Goal: Task Accomplishment & Management: Use online tool/utility

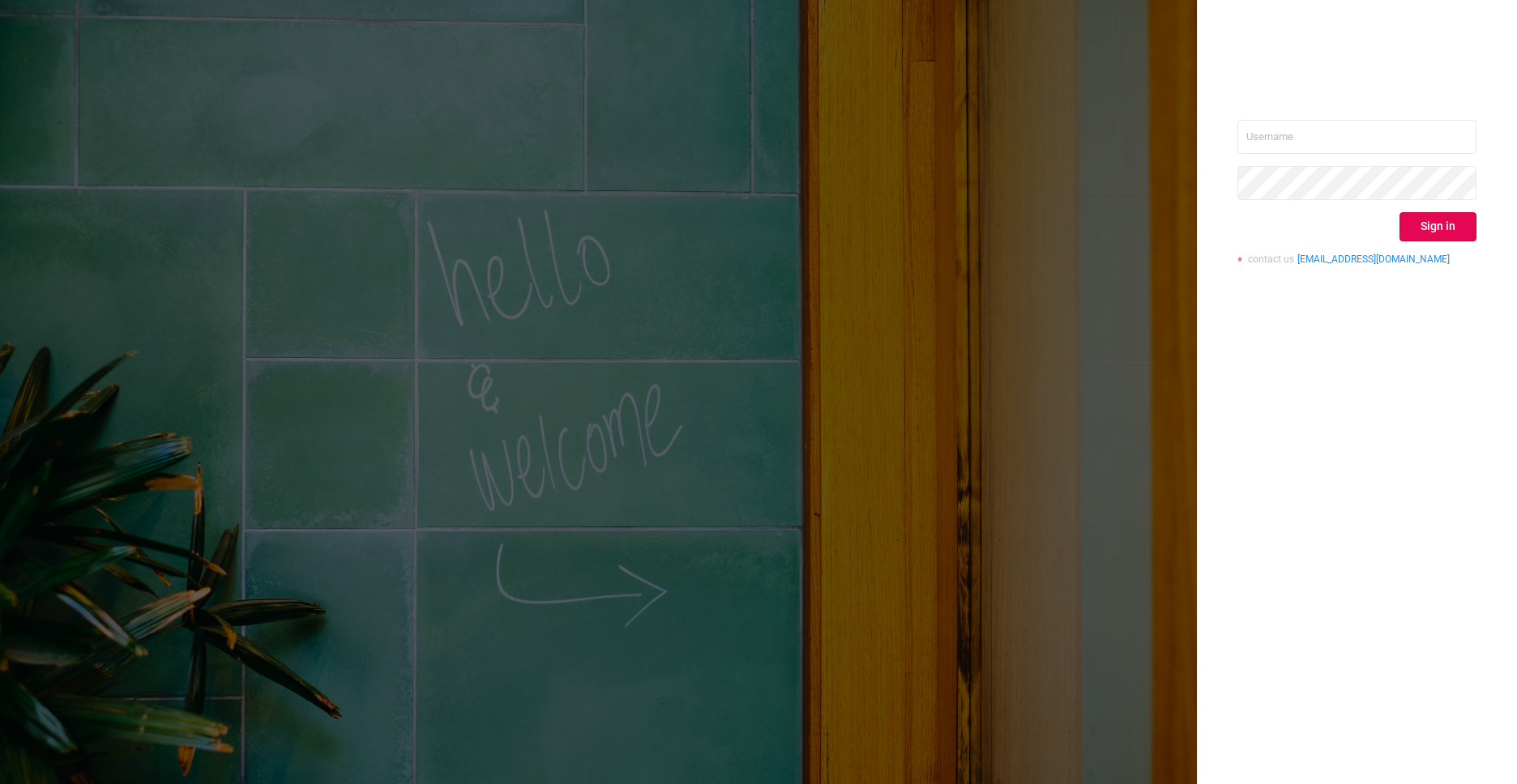
type input "nathan@azuretech.io"
click at [1459, 344] on div "nathan@azuretech.io Sign in contact us info@protected.media" at bounding box center [1357, 392] width 320 height 784
click at [1449, 224] on button "Sign in" at bounding box center [1437, 227] width 77 height 29
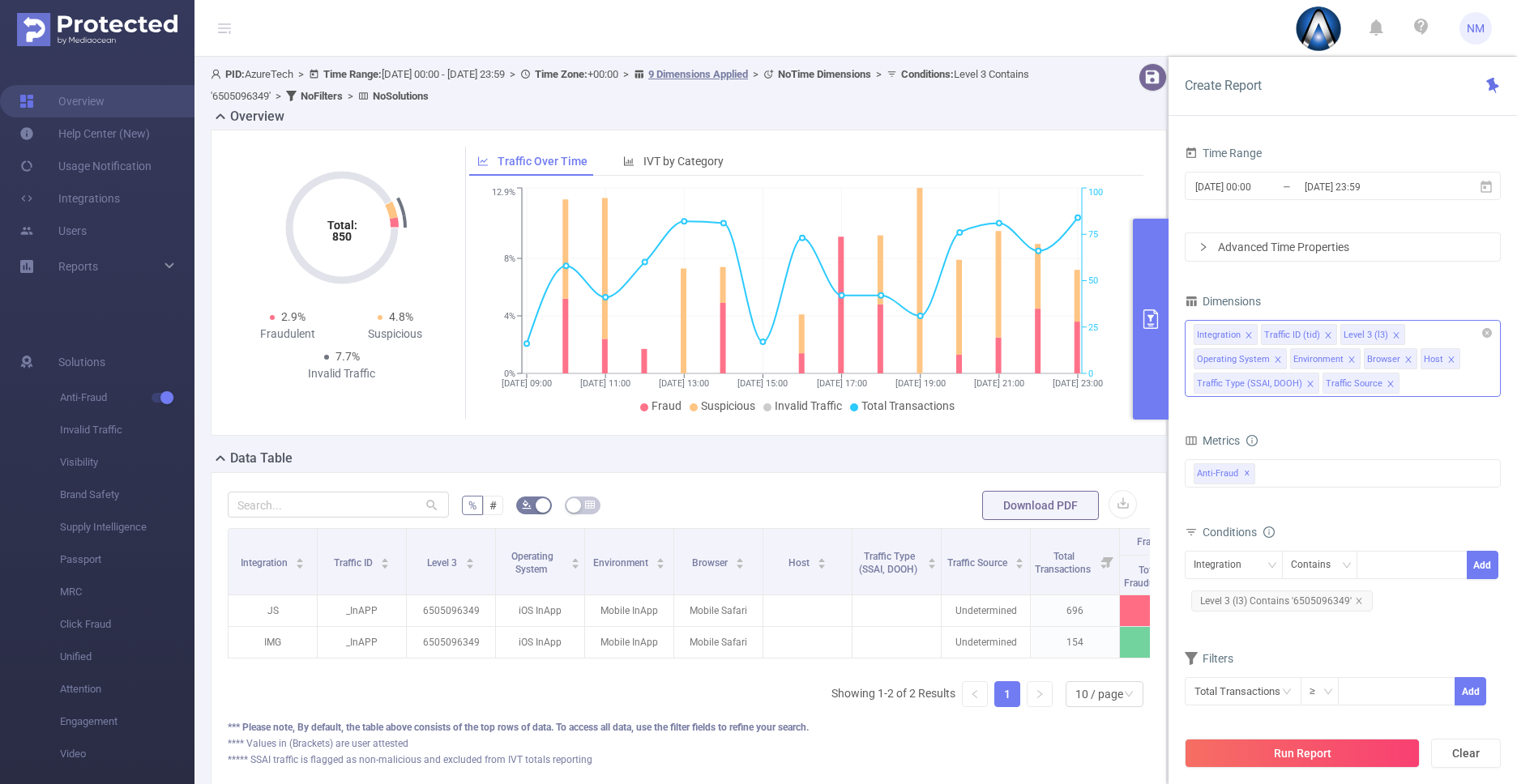
click at [1386, 381] on icon "icon: close" at bounding box center [1390, 383] width 8 height 8
click at [1308, 383] on icon "icon: close" at bounding box center [1310, 383] width 8 height 8
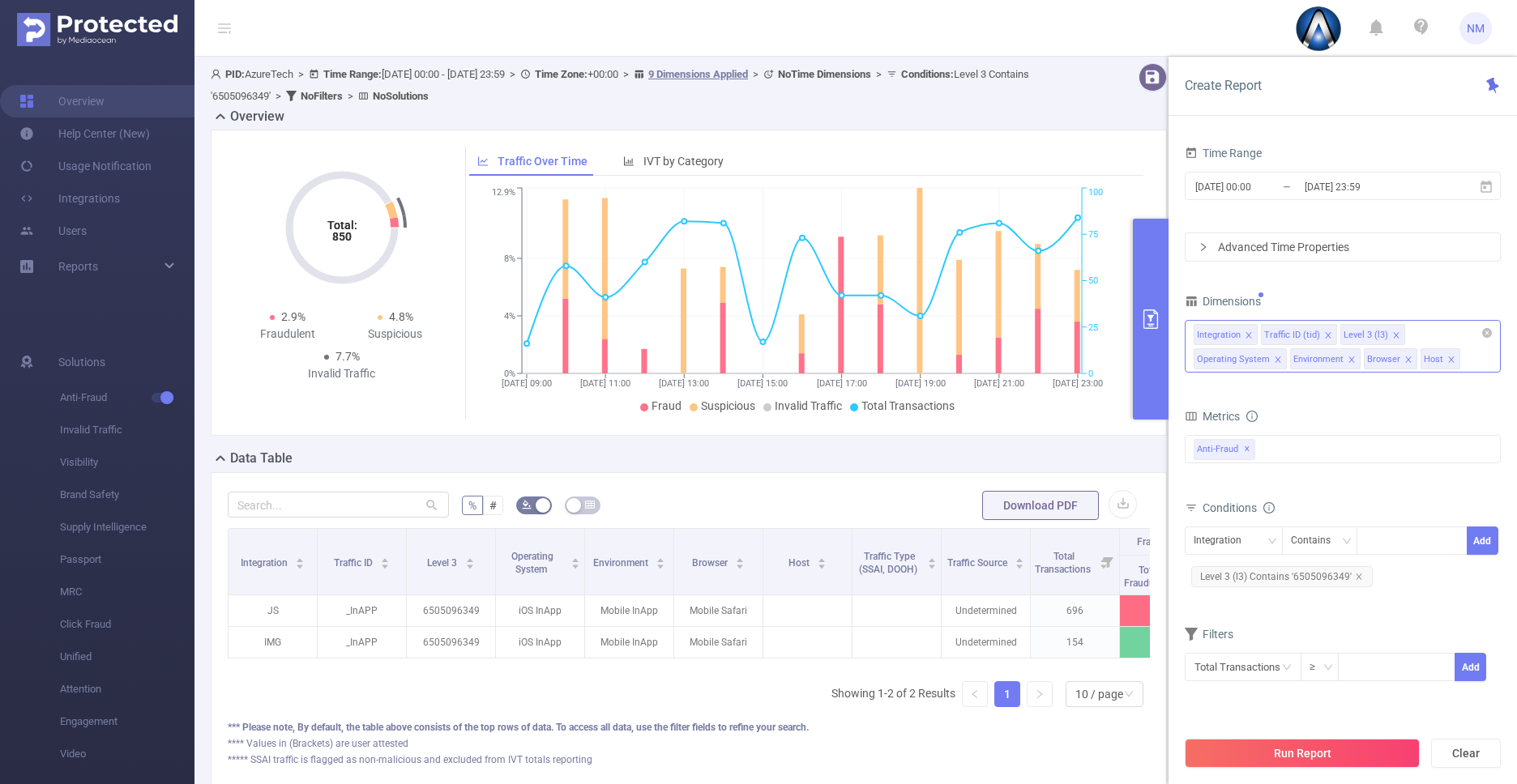
click at [1448, 357] on icon "icon: close" at bounding box center [1451, 359] width 5 height 5
click at [1405, 359] on icon "icon: close" at bounding box center [1408, 359] width 8 height 8
click at [1276, 750] on button "Run Report" at bounding box center [1301, 753] width 235 height 29
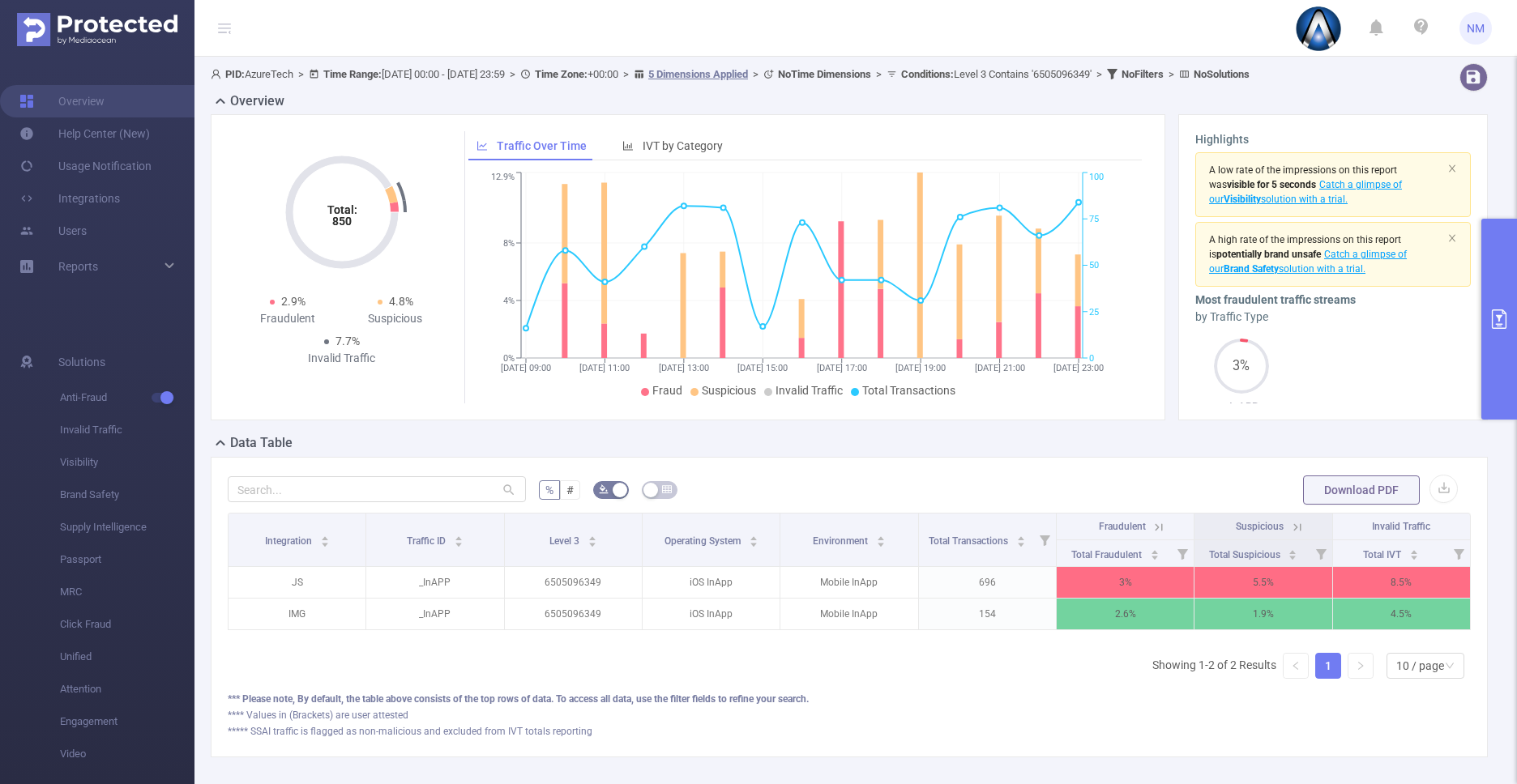
click at [1493, 381] on button "primary" at bounding box center [1499, 319] width 35 height 201
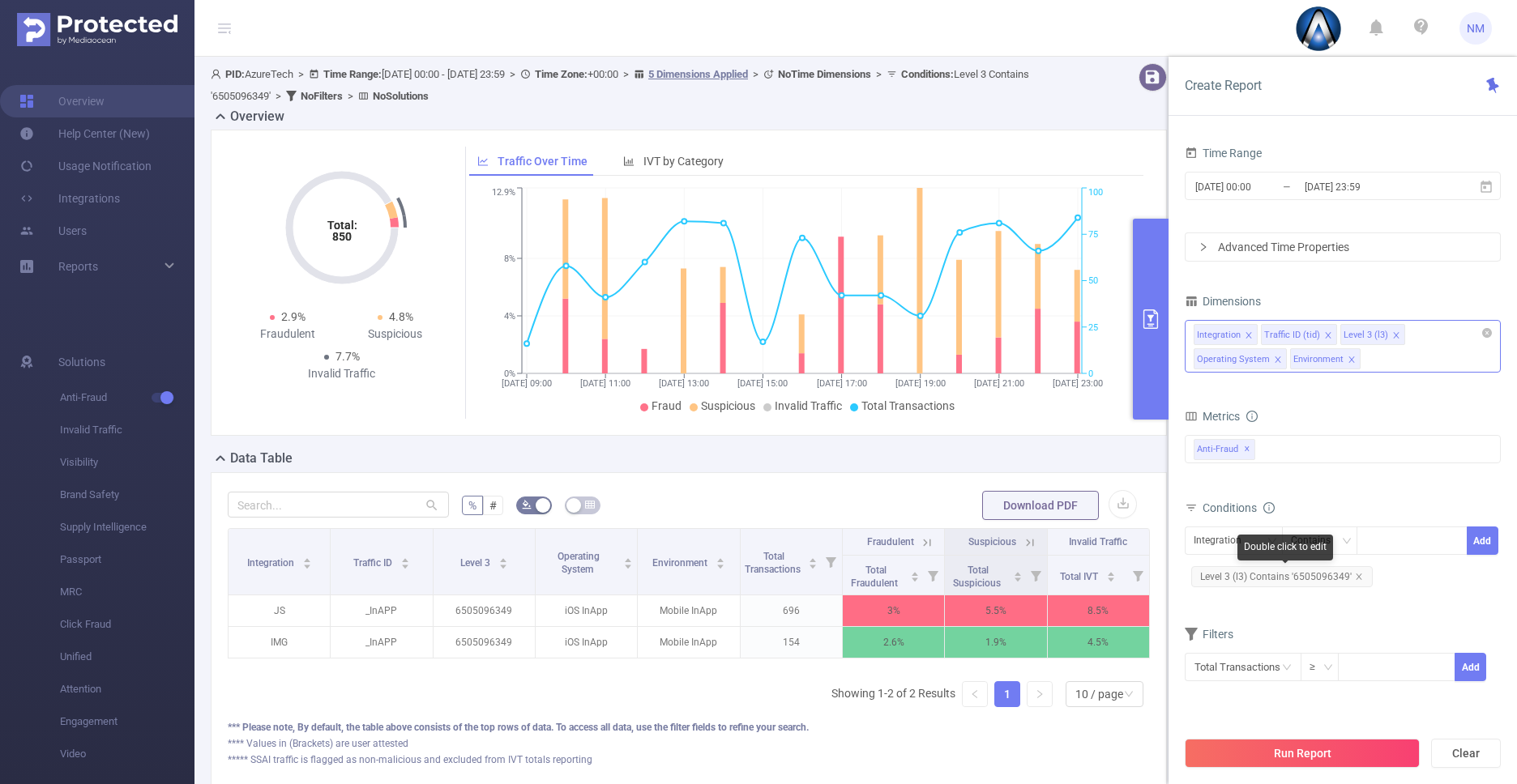
click at [1321, 576] on span "Level 3 (l3) Contains '6505096349'" at bounding box center [1282, 576] width 181 height 21
click at [1439, 542] on icon "icon: close" at bounding box center [1439, 541] width 8 height 8
click at [1383, 541] on div "6505096349" at bounding box center [1412, 540] width 93 height 26
paste input "com.racingking.zheteng"
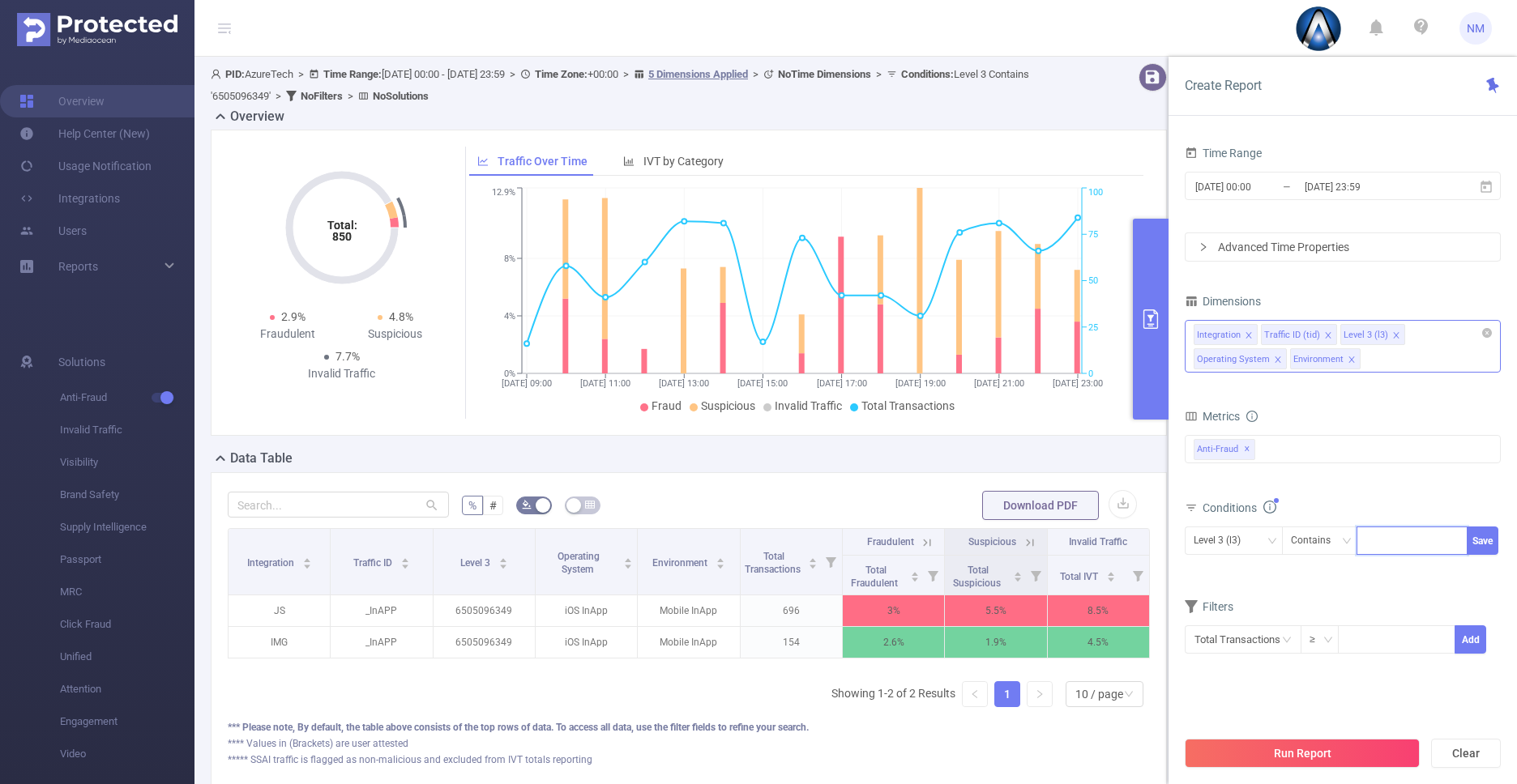
type input "com.racingking.zheteng"
click at [1318, 753] on button "Run Report" at bounding box center [1301, 753] width 235 height 29
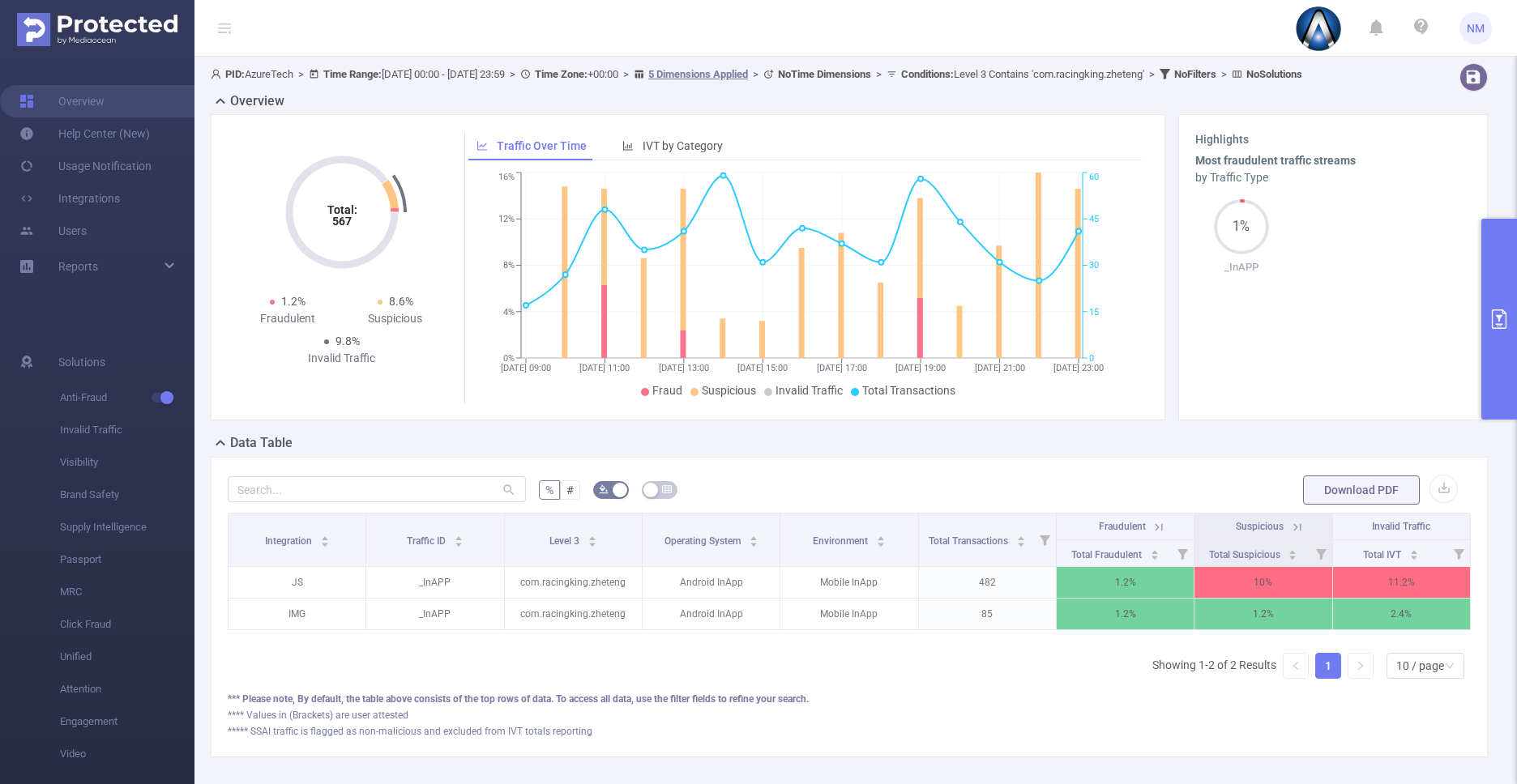
click at [1504, 331] on button "primary" at bounding box center [1499, 319] width 35 height 201
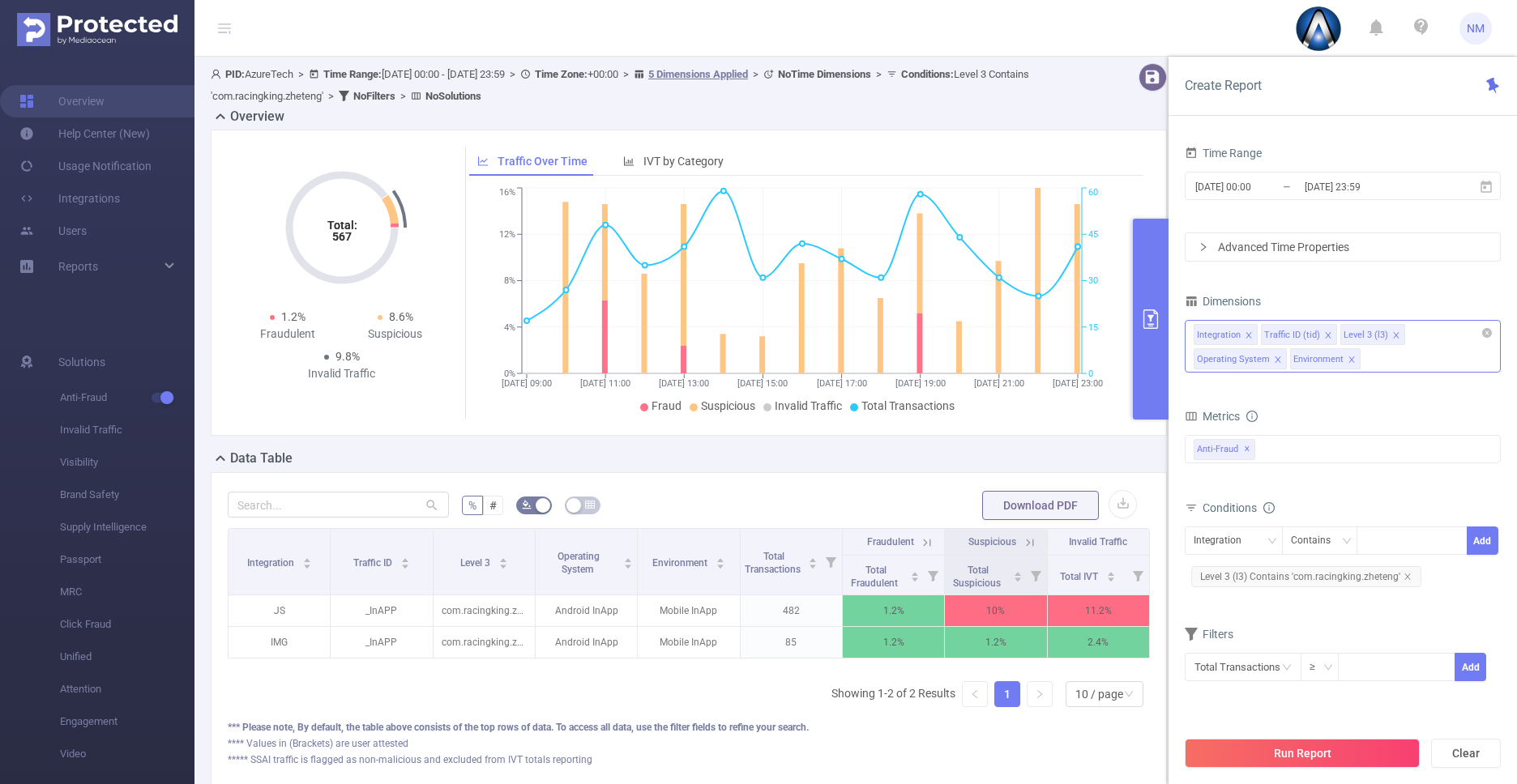
click at [1340, 584] on span "Level 3 (l3) Contains 'com.racingking.zheteng'" at bounding box center [1307, 576] width 230 height 21
click at [1454, 538] on icon "icon: close-circle" at bounding box center [1454, 539] width 10 height 10
click at [1414, 540] on div "com.racingking.zheteng" at bounding box center [1412, 540] width 93 height 26
paste input "1641035039"
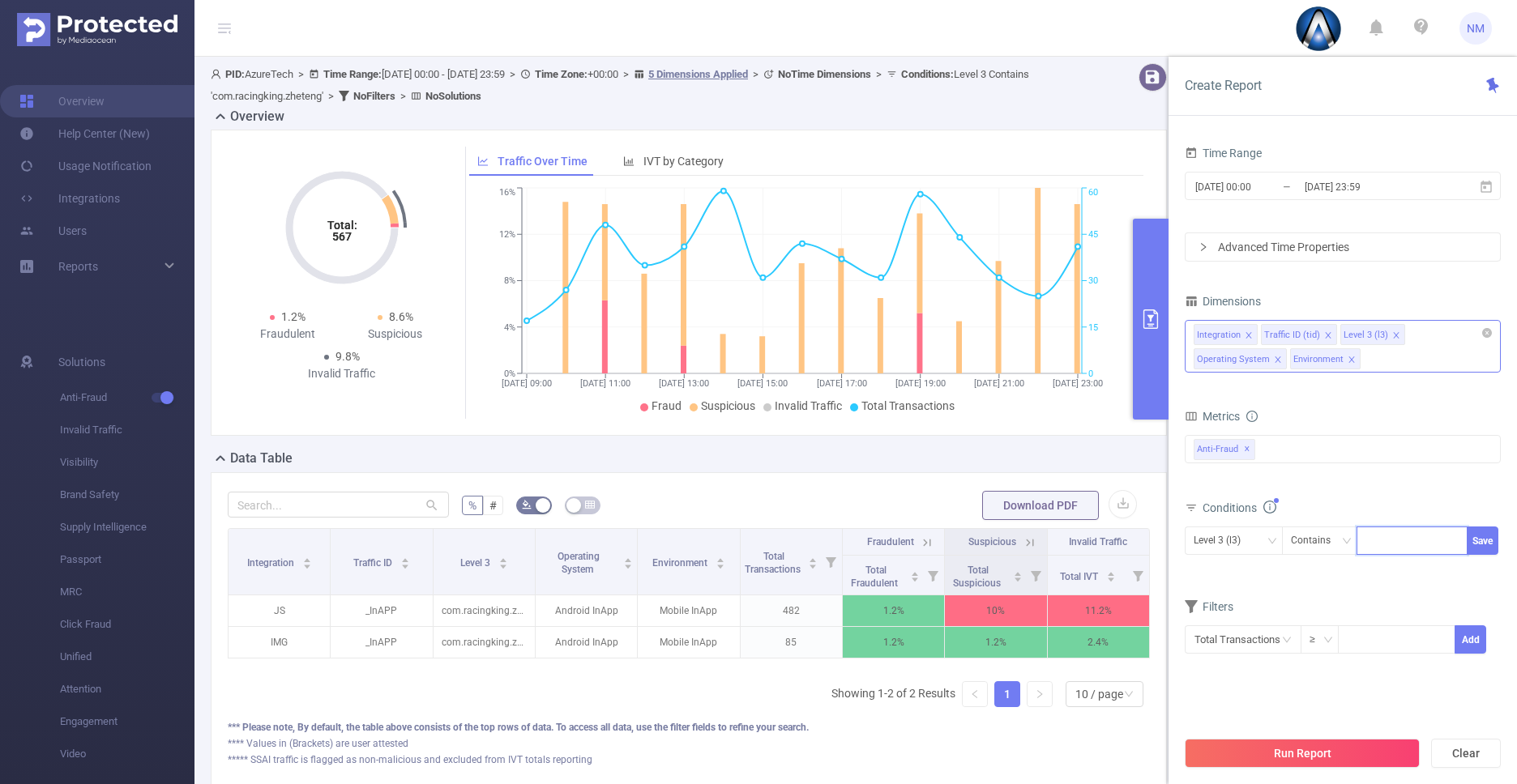
type input "1641035039"
paste input "6505096349"
type input "6505096349"
click at [1315, 756] on button "Run Report" at bounding box center [1301, 753] width 235 height 29
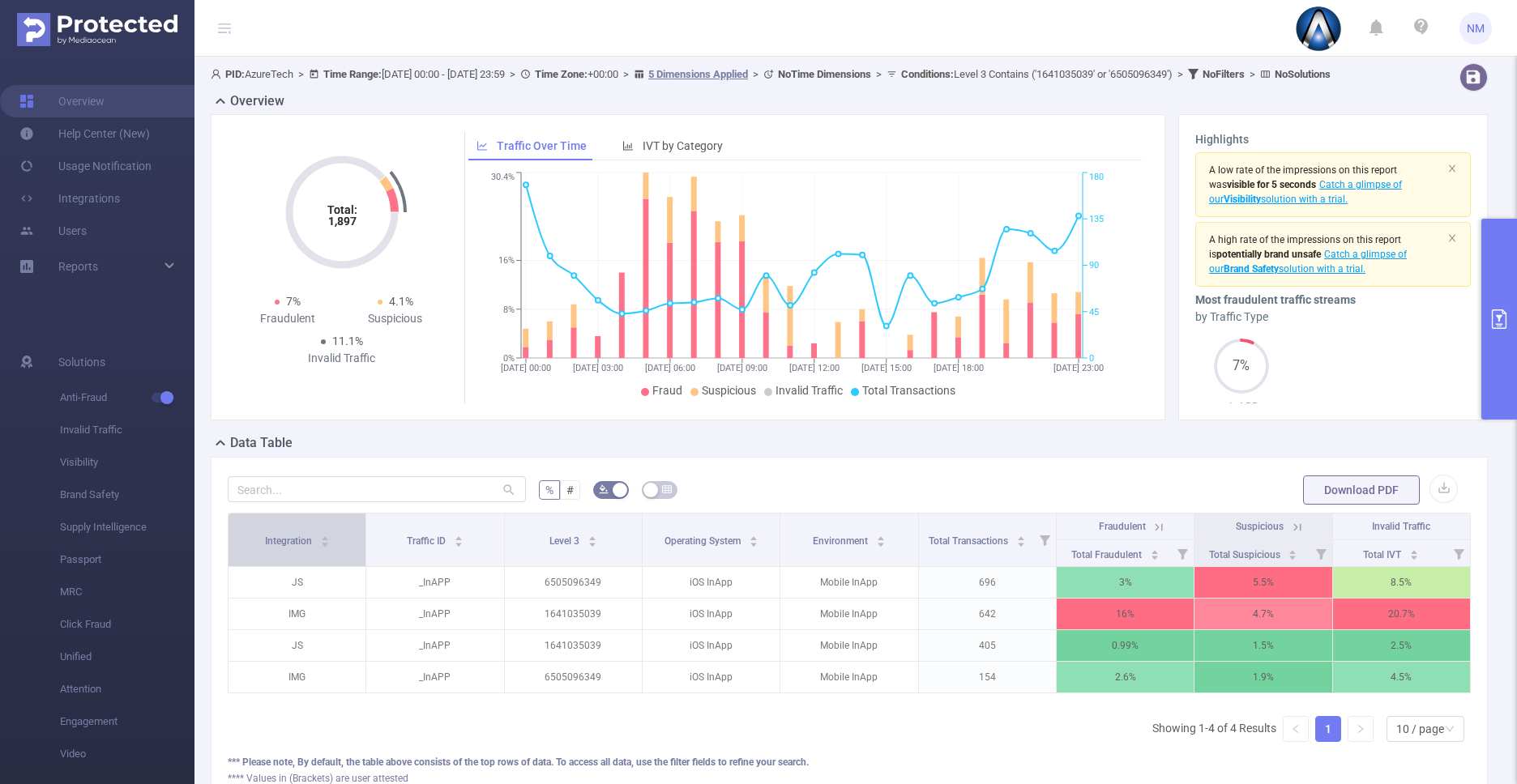
click at [324, 547] on icon "icon: caret-down" at bounding box center [325, 545] width 6 height 4
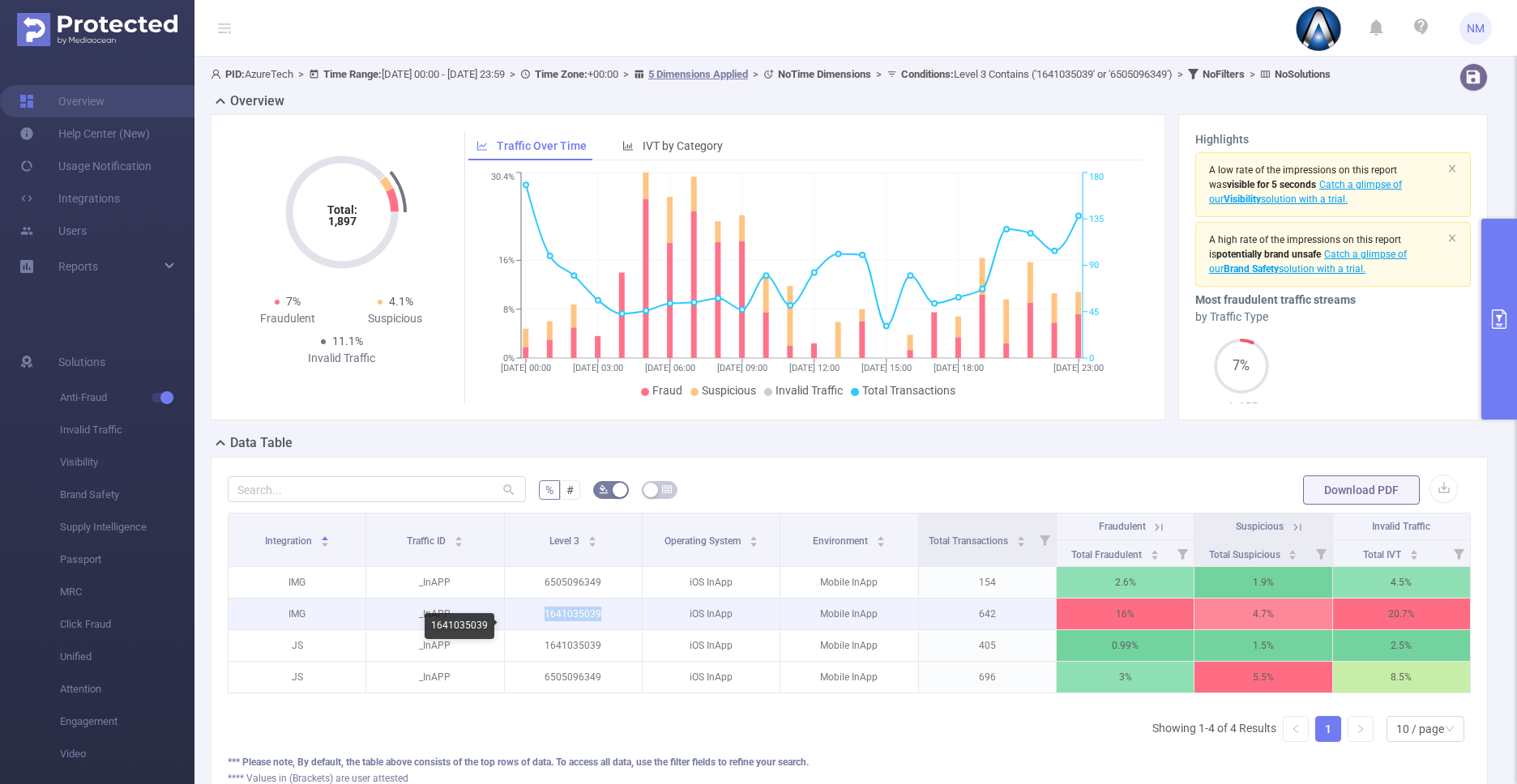
copy p "1641035039"
drag, startPoint x: 534, startPoint y: 628, endPoint x: 617, endPoint y: 626, distance: 83.0
click at [617, 626] on p "1641035039" at bounding box center [573, 614] width 137 height 31
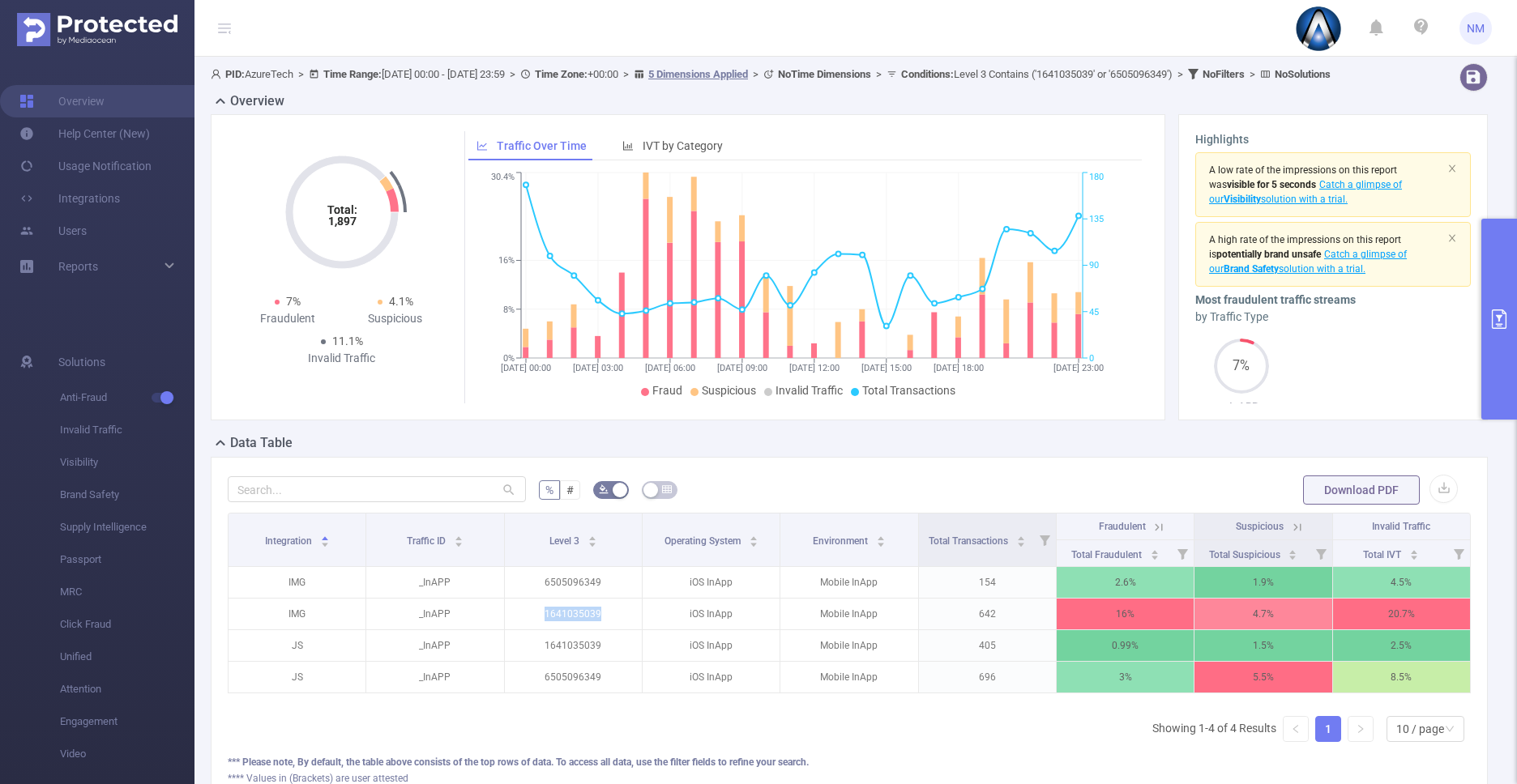
click at [1492, 359] on button "primary" at bounding box center [1499, 319] width 35 height 201
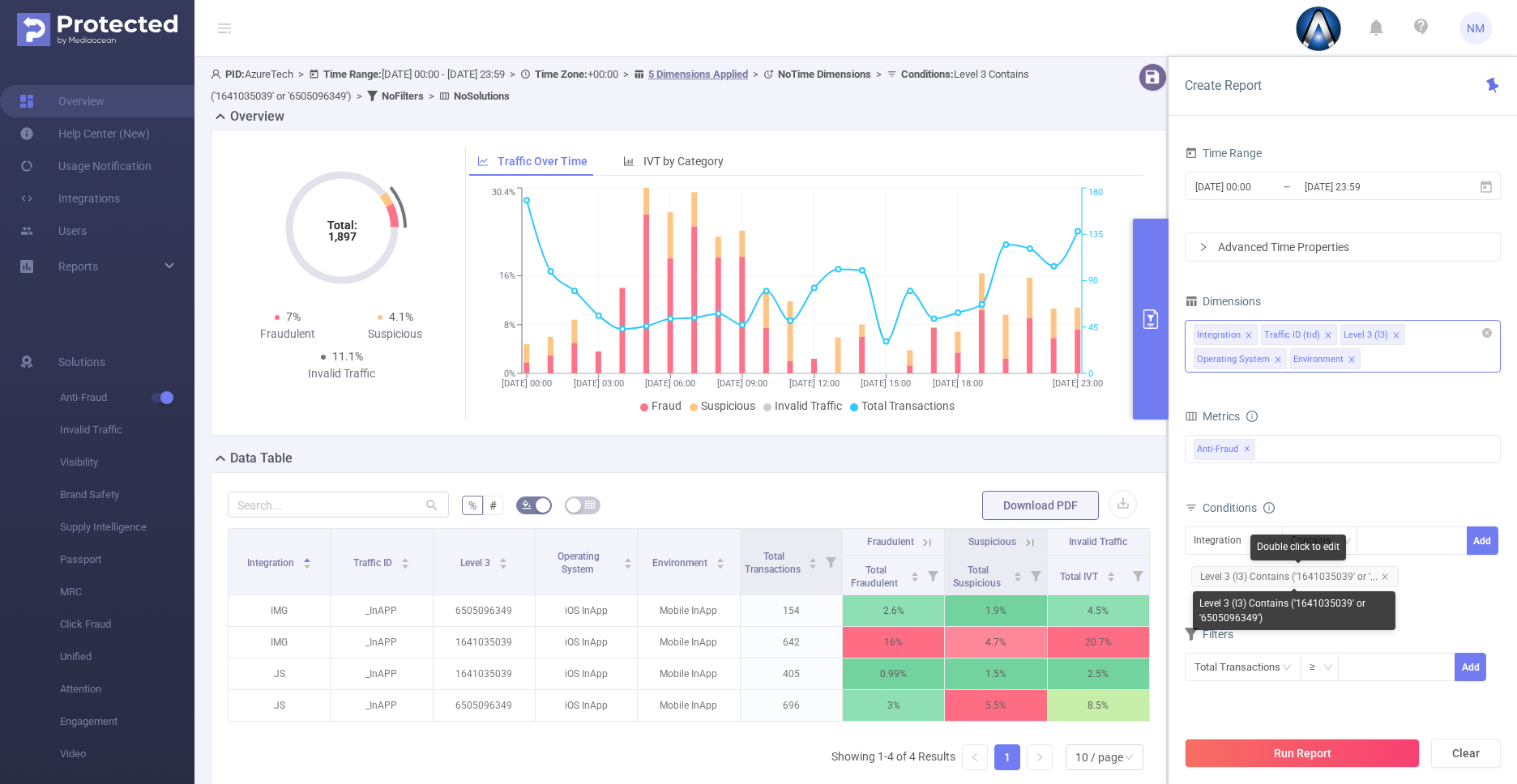
click at [1321, 579] on span "Level 3 (l3) Contains ('1641035039' or '..." at bounding box center [1295, 576] width 208 height 21
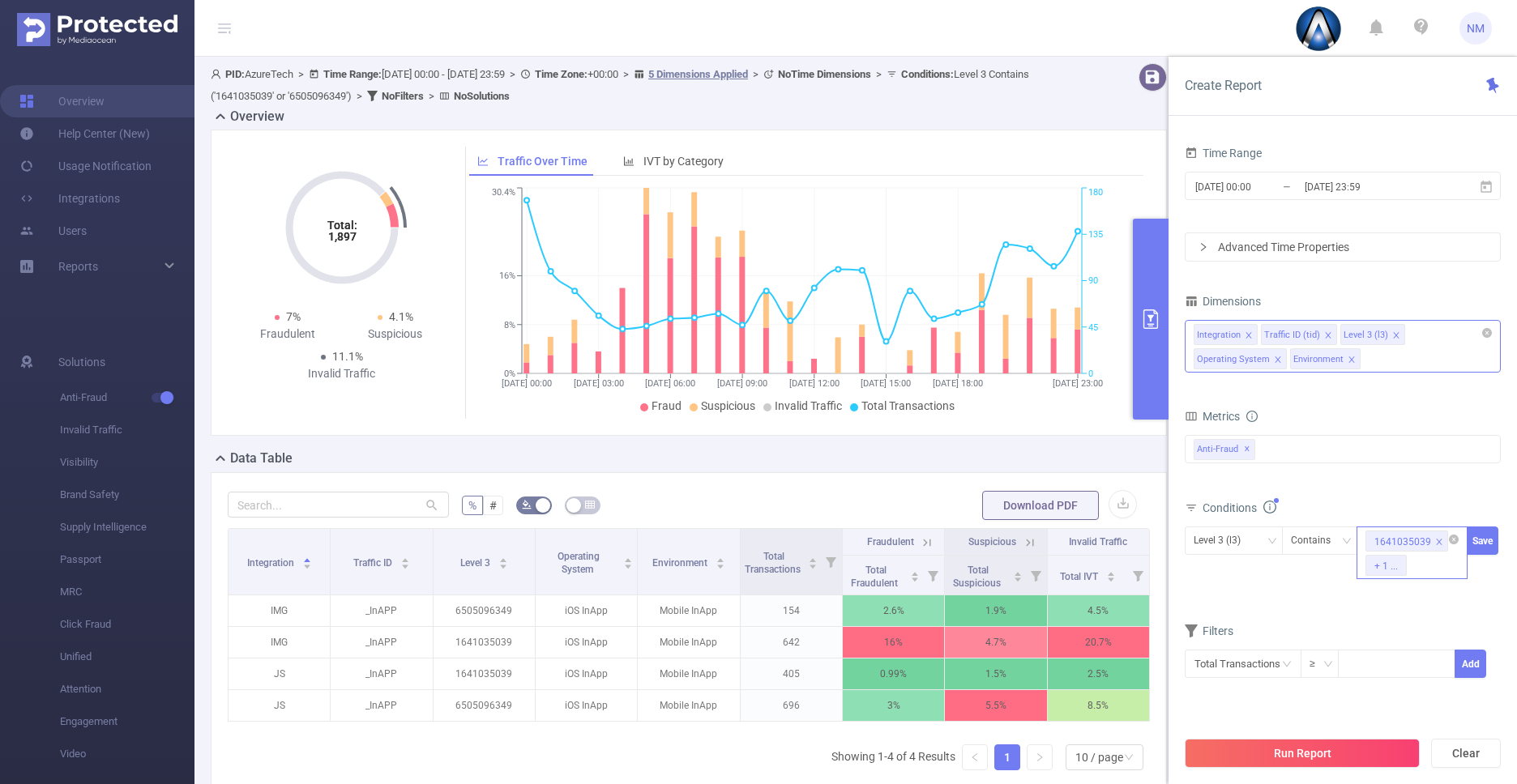
click at [1422, 570] on div "1641035039 + 1 ..." at bounding box center [1412, 553] width 111 height 53
click at [1389, 363] on div "Integration Traffic ID (tid) Level 3 (l3) Operating System Environment" at bounding box center [1342, 346] width 316 height 53
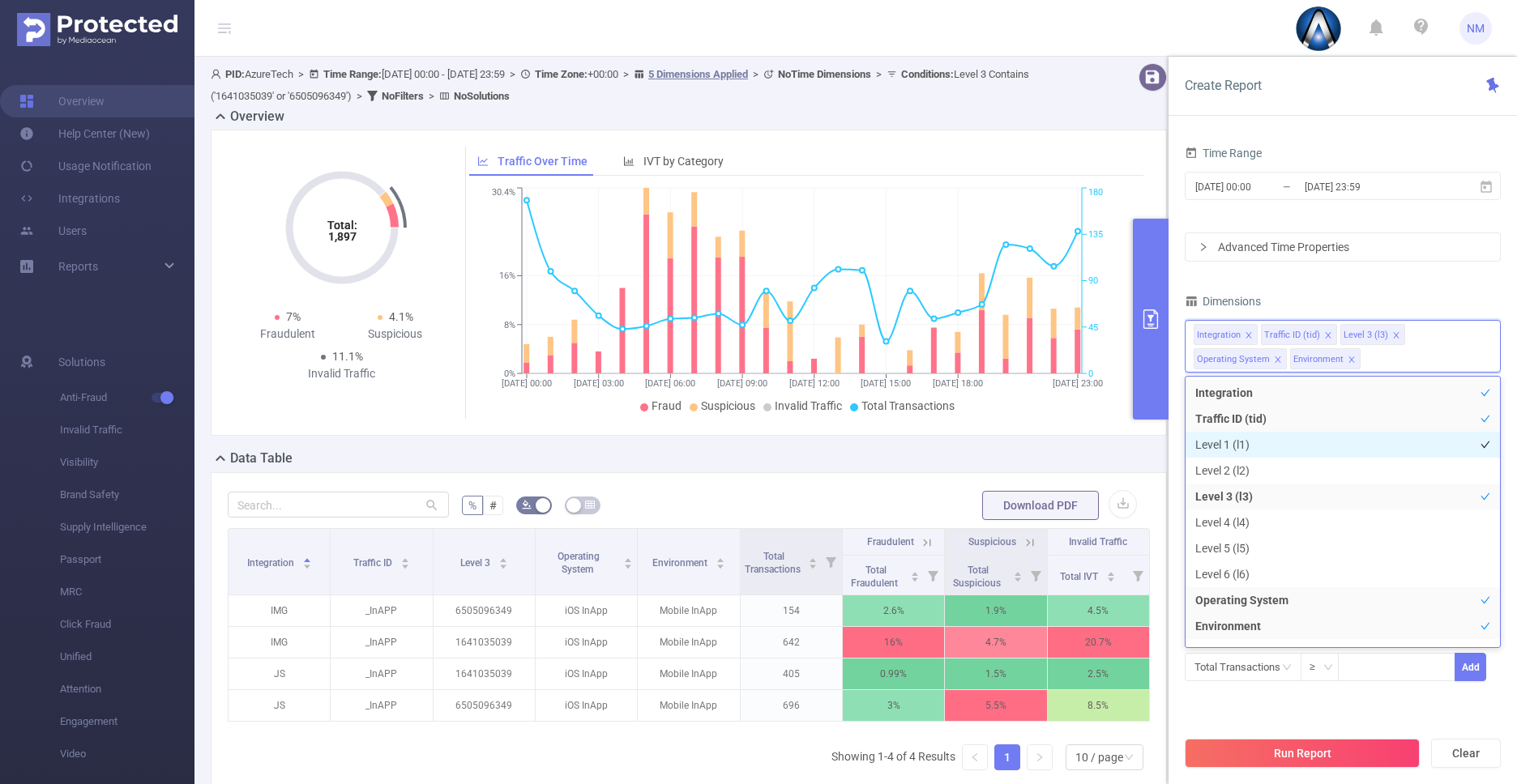
click at [1283, 448] on li "Level 1 (l1)" at bounding box center [1342, 444] width 315 height 26
click at [1316, 754] on button "Run Report" at bounding box center [1301, 753] width 235 height 29
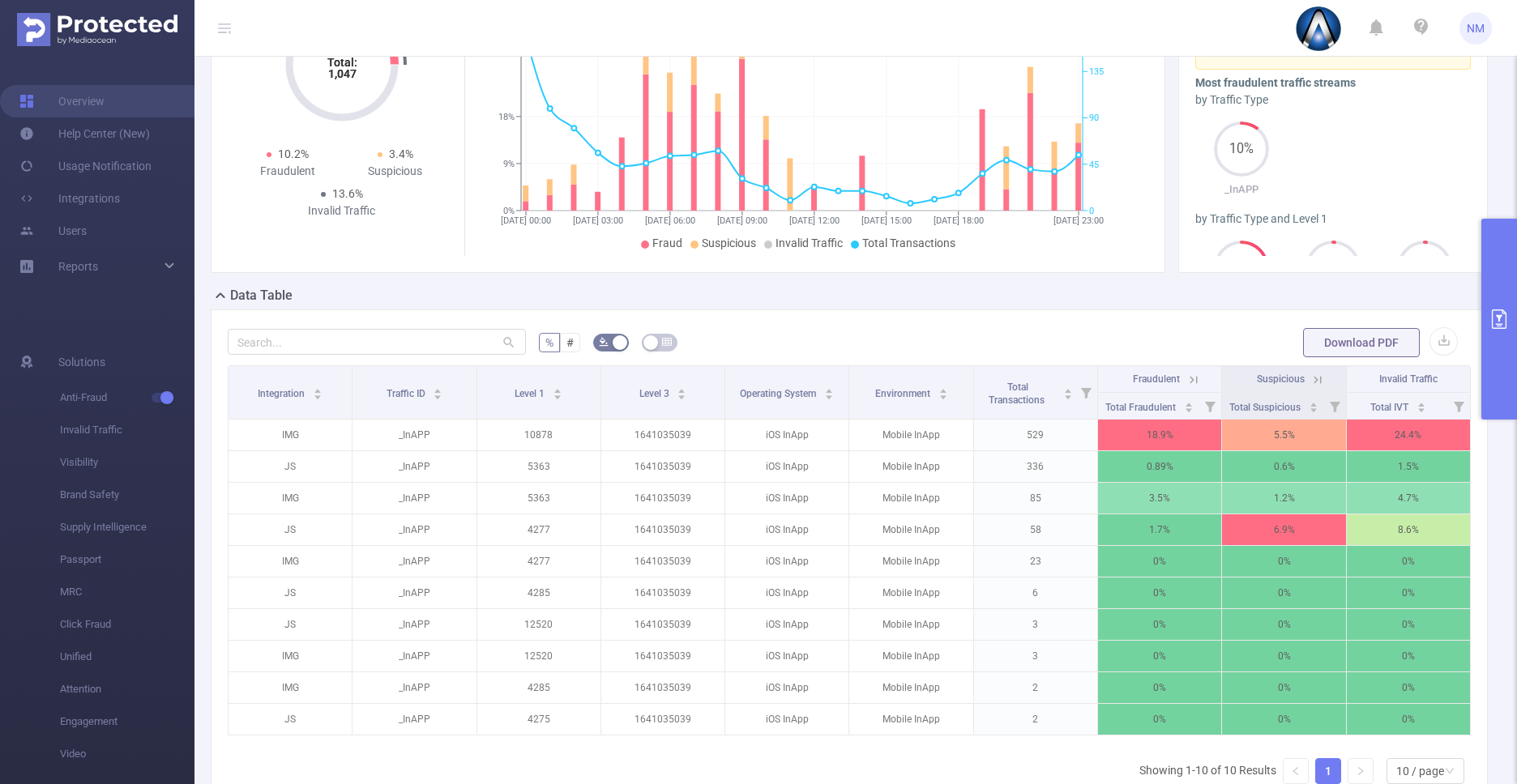
scroll to position [179, 0]
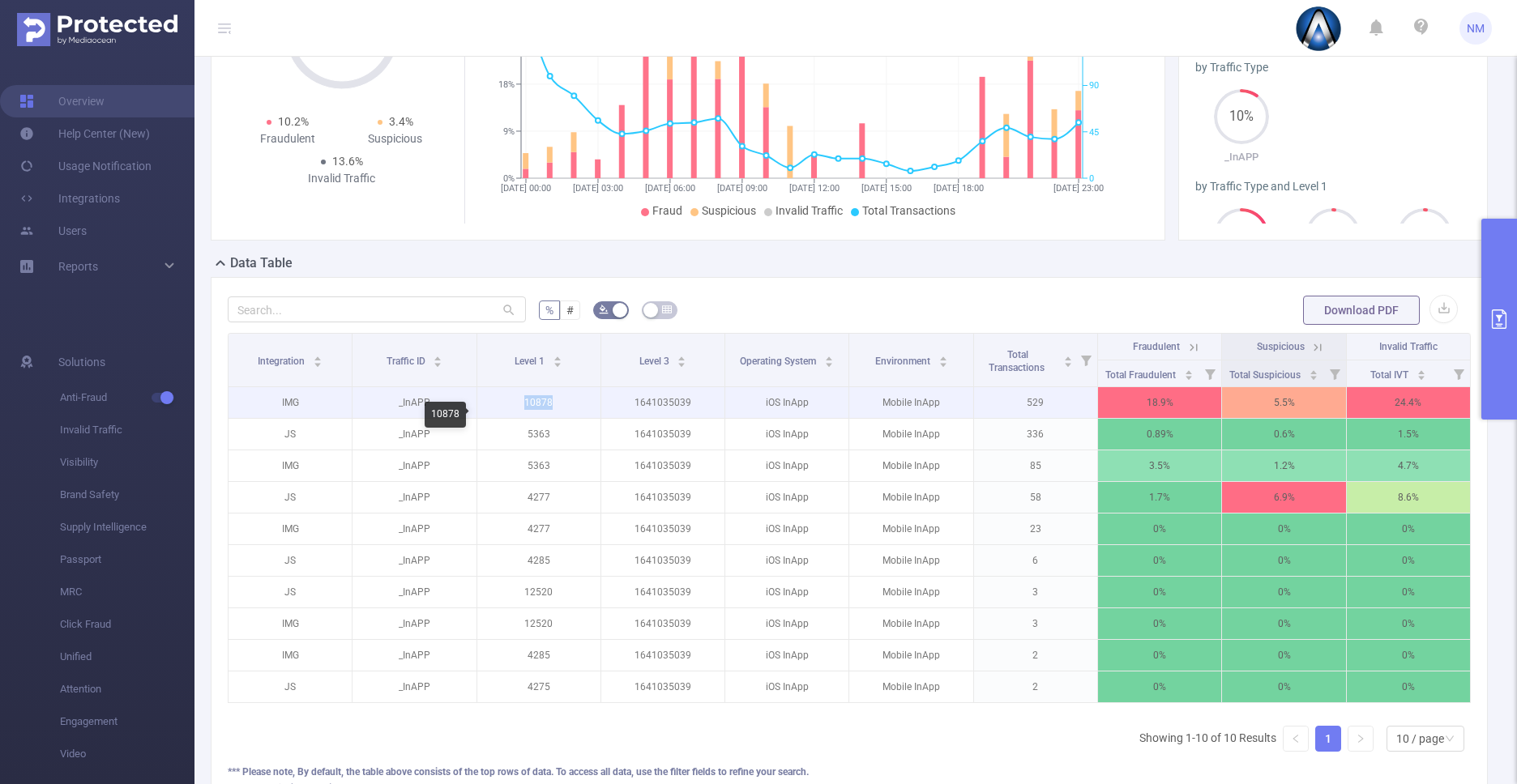
drag, startPoint x: 514, startPoint y: 417, endPoint x: 568, endPoint y: 417, distance: 54.0
click at [568, 417] on p "10878" at bounding box center [539, 402] width 123 height 31
copy p "10878"
